Goal: Check status: Check status

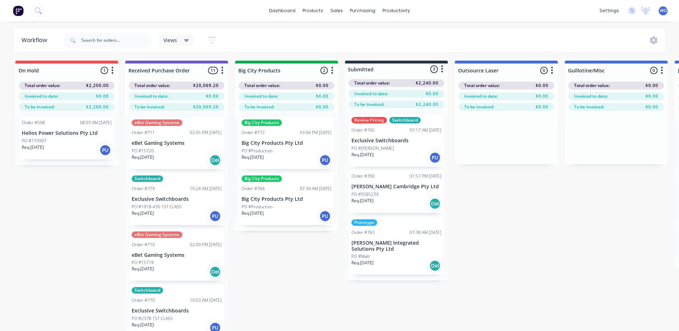
scroll to position [0, 1482]
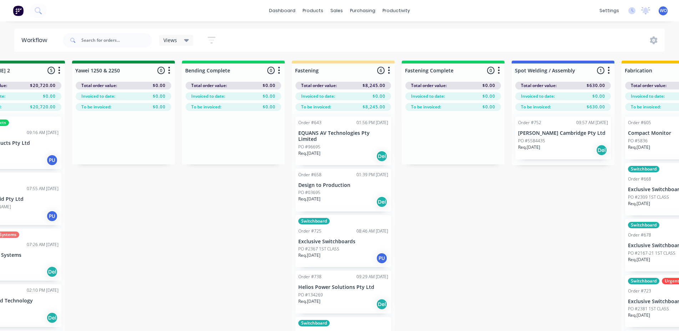
click at [15, 14] on img at bounding box center [18, 10] width 11 height 11
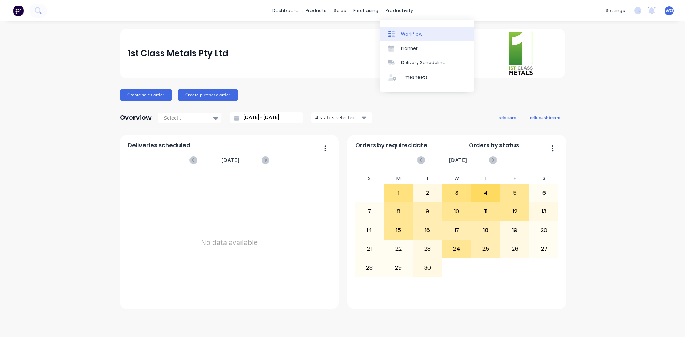
click at [410, 34] on div "Workflow" at bounding box center [411, 34] width 21 height 6
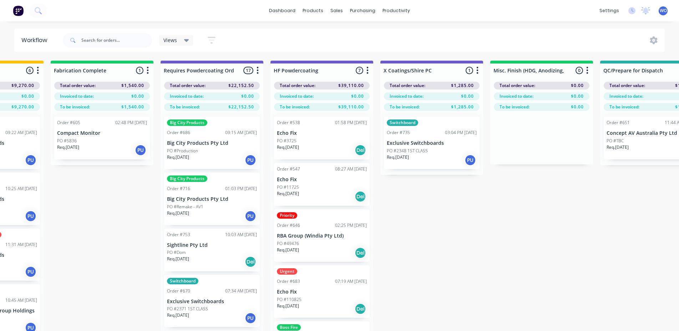
scroll to position [0, 2130]
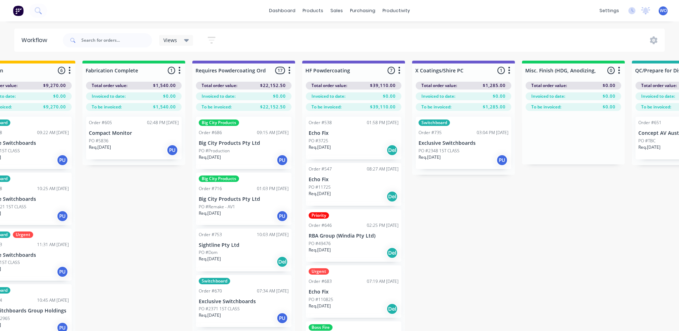
click at [21, 6] on img at bounding box center [18, 10] width 11 height 11
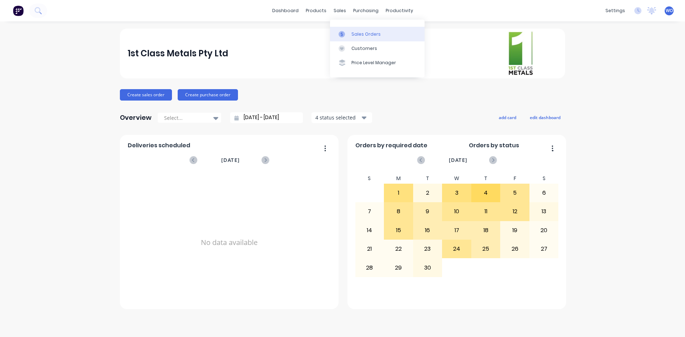
click at [359, 36] on div "Sales Orders" at bounding box center [365, 34] width 29 height 6
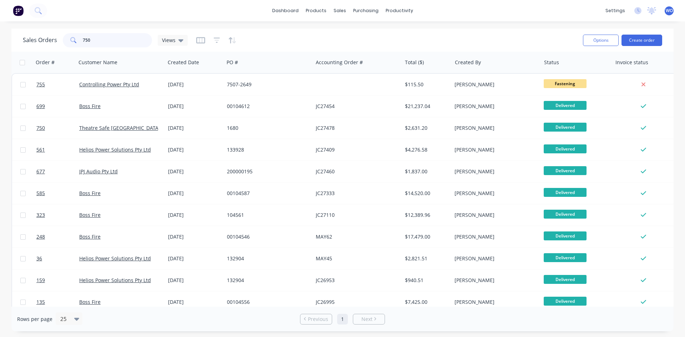
drag, startPoint x: 109, startPoint y: 41, endPoint x: 0, endPoint y: 21, distance: 110.7
click at [0, 21] on div "dashboard products sales purchasing productivity dashboard products Product Cat…" at bounding box center [342, 168] width 685 height 337
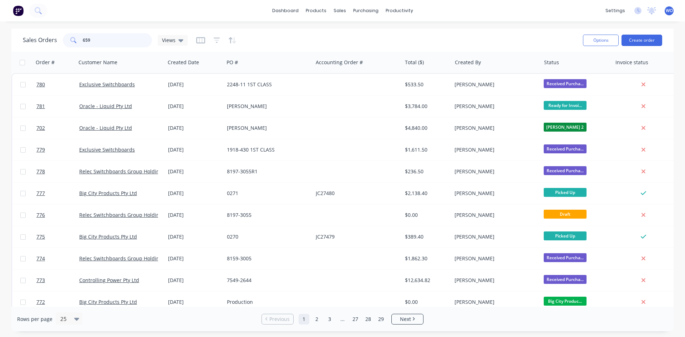
type input "659"
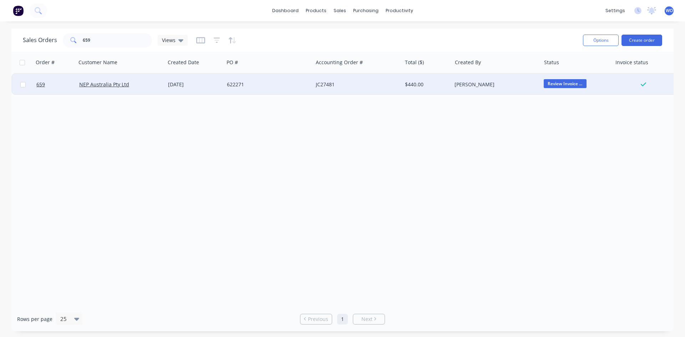
click at [265, 81] on div "622271" at bounding box center [268, 84] width 89 height 21
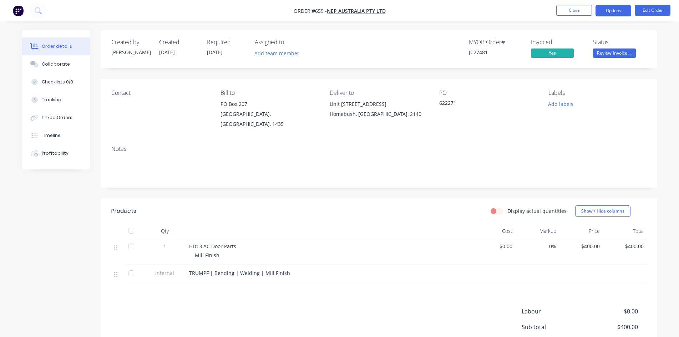
click at [613, 16] on button "Options" at bounding box center [613, 10] width 36 height 11
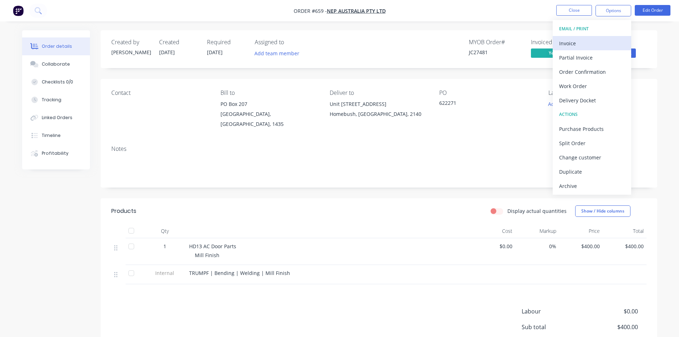
click at [565, 42] on div "Invoice" at bounding box center [592, 43] width 66 height 10
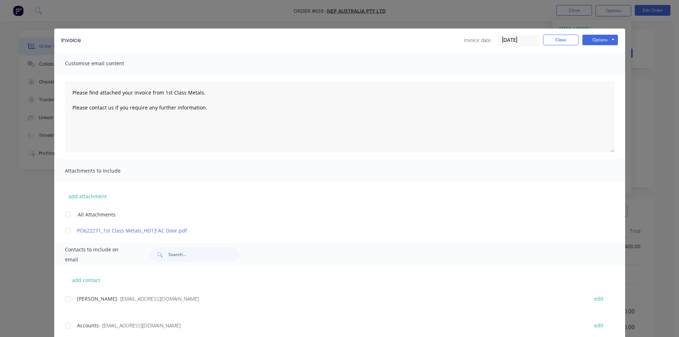
scroll to position [20, 0]
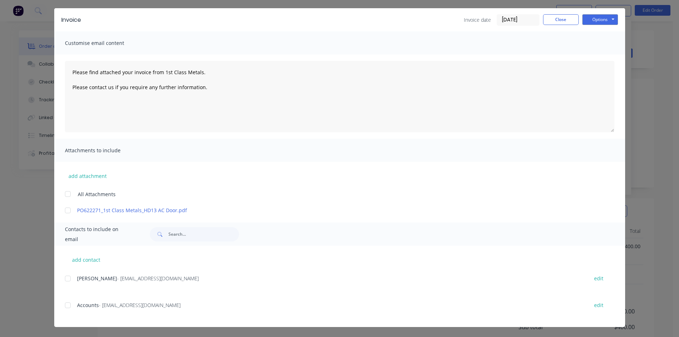
click at [66, 309] on div at bounding box center [68, 305] width 14 height 14
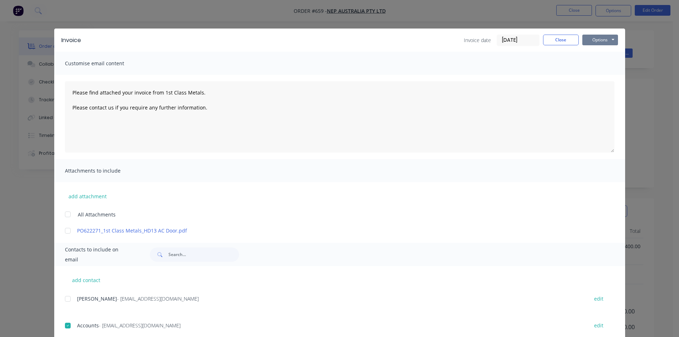
click at [601, 42] on button "Options" at bounding box center [600, 40] width 36 height 11
click at [599, 78] on button "Email" at bounding box center [605, 76] width 46 height 12
type textarea "Please find attached your invoice from 1st Class Metals. Please contact us if y…"
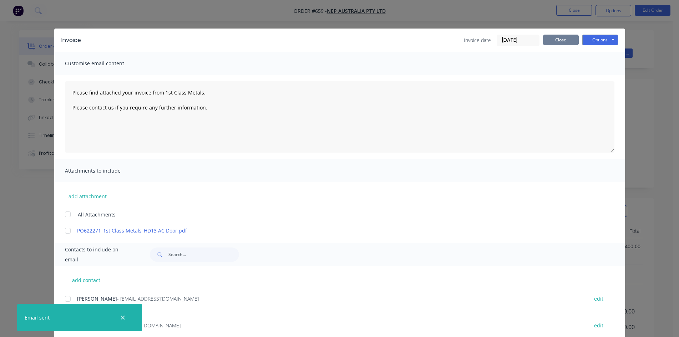
click at [565, 42] on button "Close" at bounding box center [561, 40] width 36 height 11
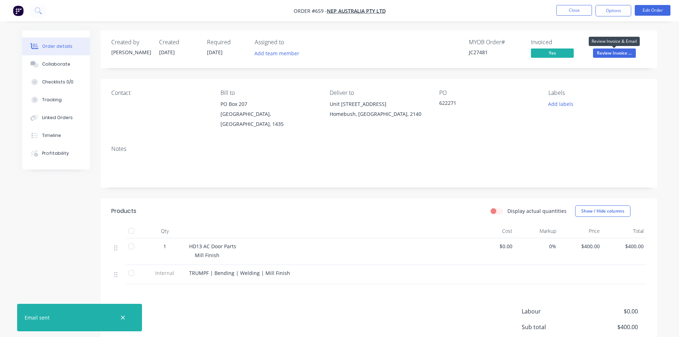
click at [625, 50] on span "Review Invoice ..." at bounding box center [614, 53] width 43 height 9
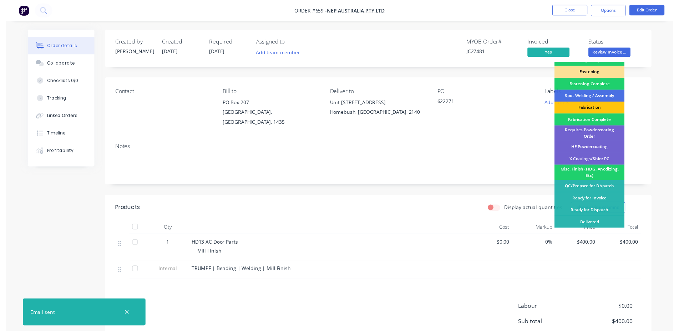
scroll to position [202, 0]
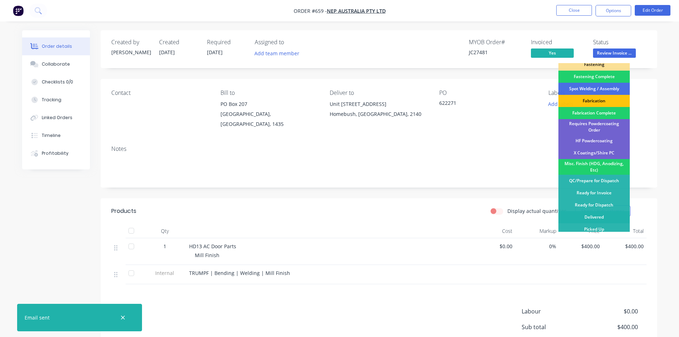
click at [598, 211] on div "Delivered" at bounding box center [593, 217] width 71 height 12
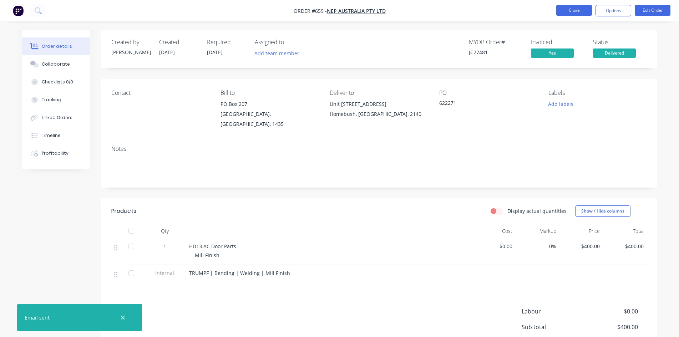
click at [573, 12] on button "Close" at bounding box center [574, 10] width 36 height 11
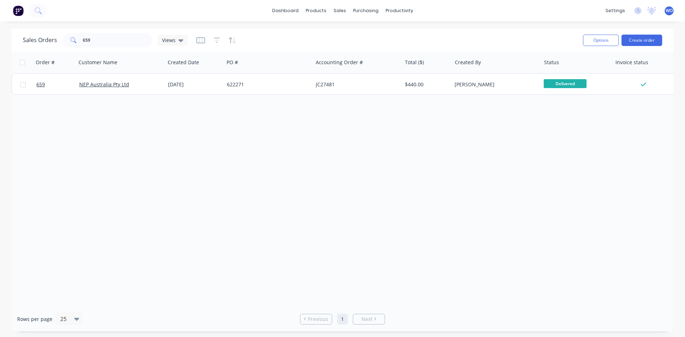
click at [5, 4] on div at bounding box center [23, 11] width 47 height 14
click at [13, 9] on img at bounding box center [18, 10] width 11 height 11
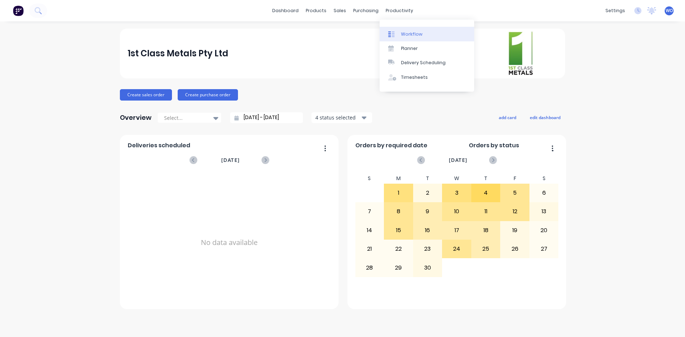
click at [411, 28] on link "Workflow" at bounding box center [427, 34] width 95 height 14
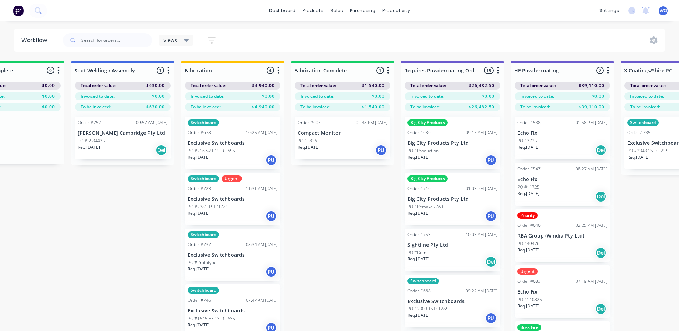
scroll to position [0, 1924]
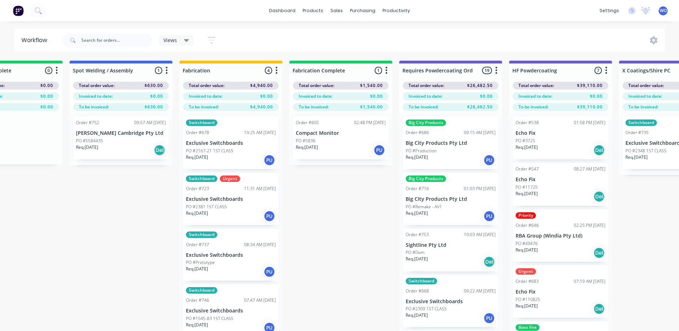
click at [321, 154] on div "Req. [DATE] PU" at bounding box center [341, 150] width 90 height 12
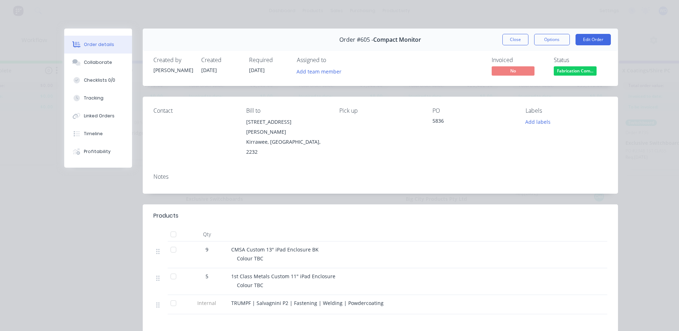
click at [578, 71] on span "Fabrication Com..." at bounding box center [575, 70] width 43 height 9
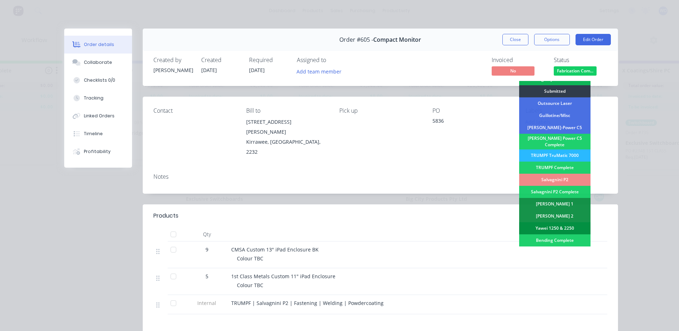
scroll to position [107, 0]
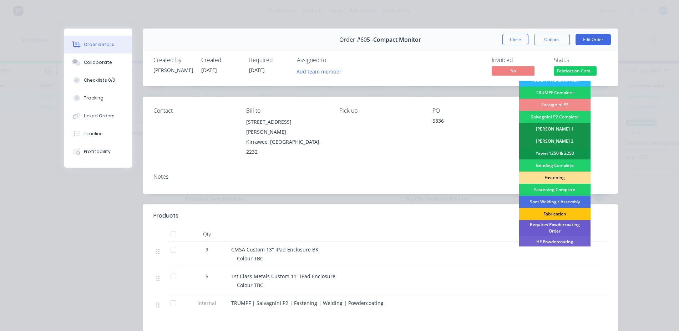
click at [555, 226] on div "Requires Powdercoating Order" at bounding box center [554, 228] width 71 height 16
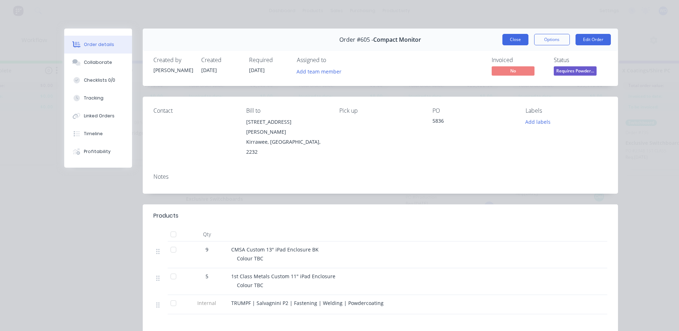
click at [511, 36] on button "Close" at bounding box center [515, 39] width 26 height 11
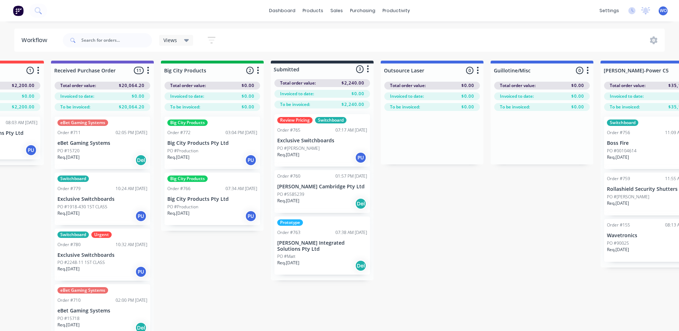
scroll to position [0, 5]
